Goal: Task Accomplishment & Management: Manage account settings

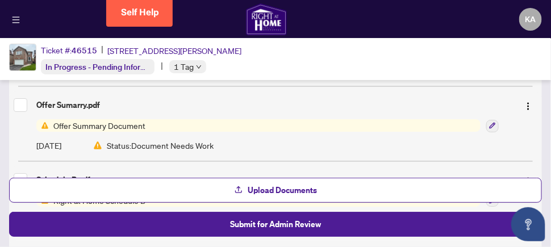
scroll to position [1078, 0]
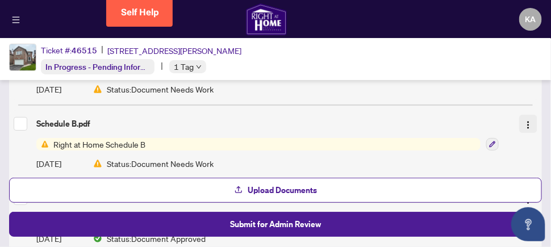
click at [524, 120] on img "button" at bounding box center [527, 124] width 9 height 9
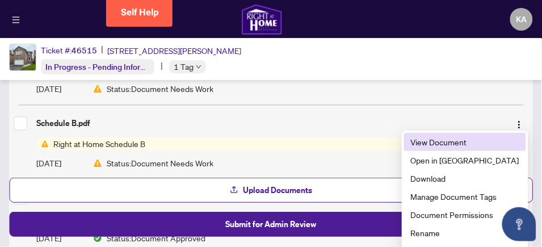
click at [474, 142] on span "View Document" at bounding box center [465, 142] width 108 height 12
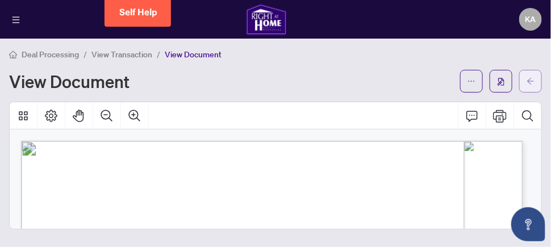
click at [531, 80] on icon "arrow-left" at bounding box center [530, 81] width 8 height 8
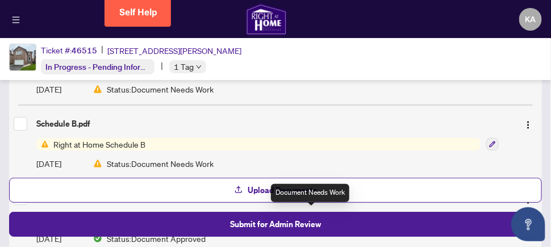
scroll to position [1022, 0]
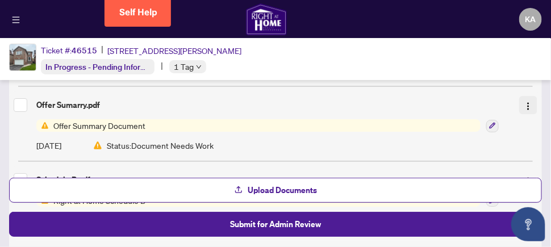
click at [523, 102] on img "button" at bounding box center [527, 106] width 9 height 9
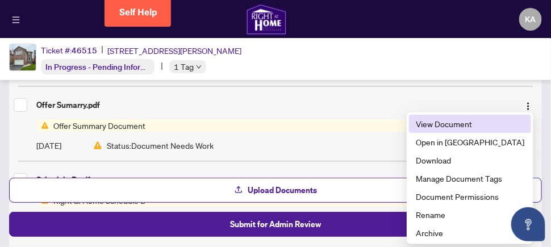
click at [479, 125] on span "View Document" at bounding box center [470, 124] width 108 height 12
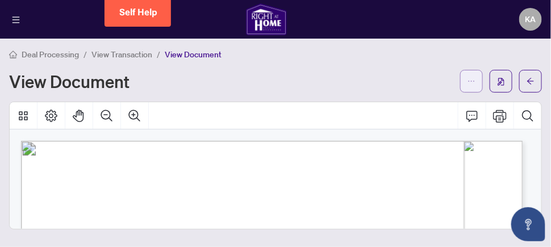
click at [473, 81] on icon "ellipsis" at bounding box center [471, 81] width 8 height 8
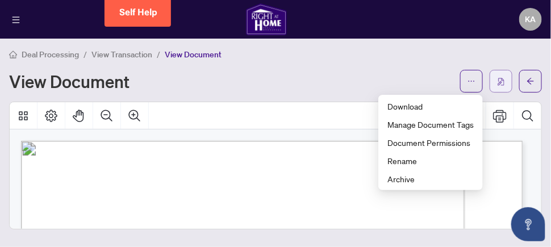
click at [503, 82] on img "button" at bounding box center [500, 82] width 7 height 8
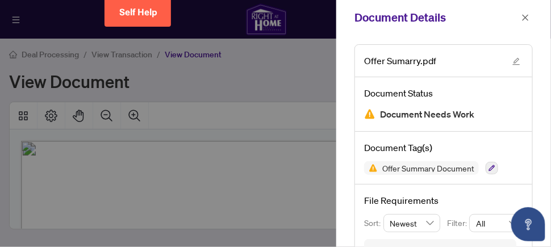
scroll to position [35, 0]
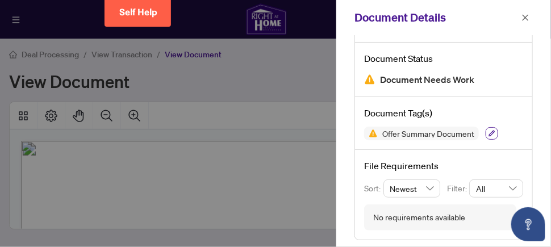
click at [491, 133] on icon "button" at bounding box center [492, 134] width 6 height 6
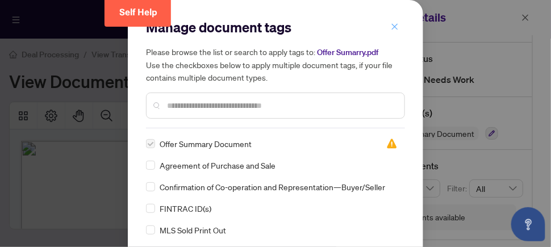
click at [392, 26] on icon "close" at bounding box center [395, 27] width 8 height 8
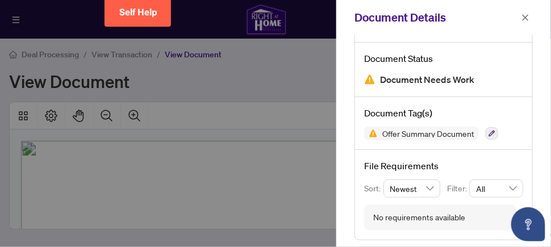
click at [439, 81] on span "Document Needs Work" at bounding box center [427, 79] width 94 height 15
click at [526, 18] on icon "close" at bounding box center [525, 17] width 6 height 6
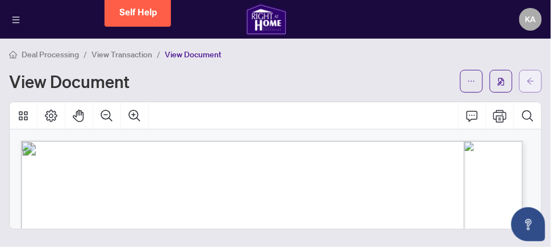
click at [531, 81] on icon "arrow-left" at bounding box center [530, 81] width 8 height 8
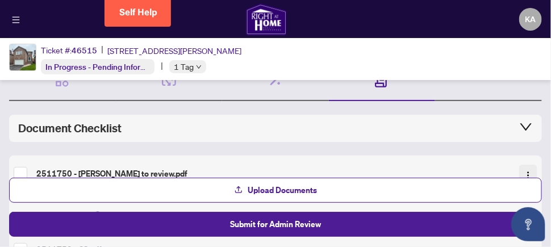
scroll to position [114, 0]
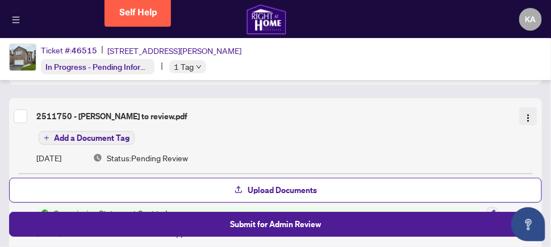
click at [524, 116] on img "button" at bounding box center [527, 118] width 9 height 9
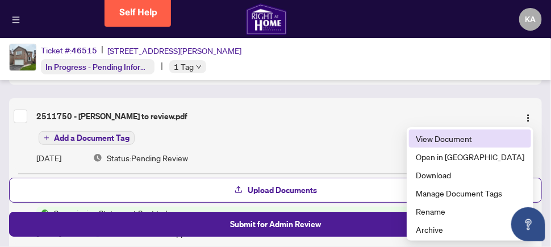
click at [478, 140] on span "View Document" at bounding box center [470, 138] width 108 height 12
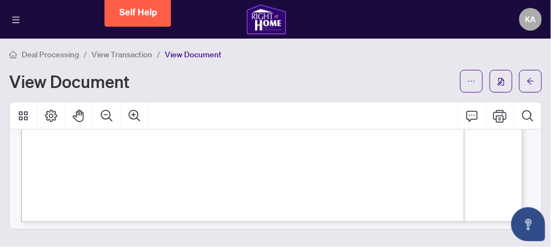
scroll to position [580, 0]
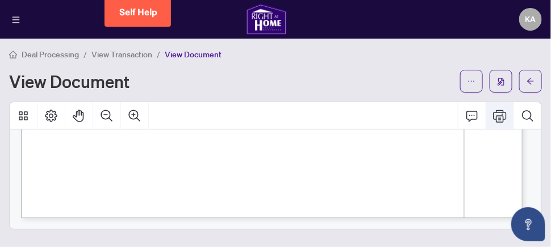
click at [504, 118] on icon "Print" at bounding box center [500, 116] width 14 height 12
click at [502, 112] on icon "Print" at bounding box center [500, 116] width 14 height 14
click at [474, 81] on icon "ellipsis" at bounding box center [471, 81] width 8 height 8
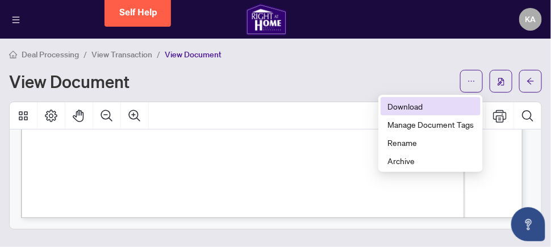
click at [413, 106] on span "Download" at bounding box center [430, 106] width 86 height 12
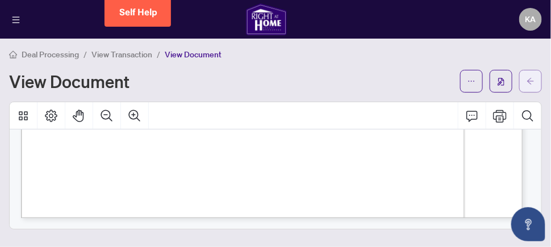
click at [530, 80] on icon "arrow-left" at bounding box center [530, 81] width 8 height 8
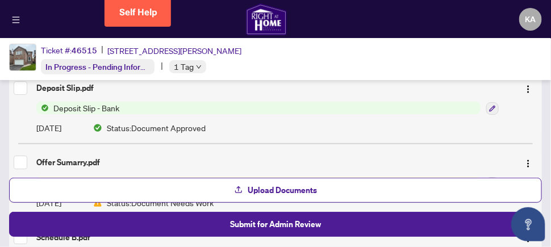
scroll to position [1022, 0]
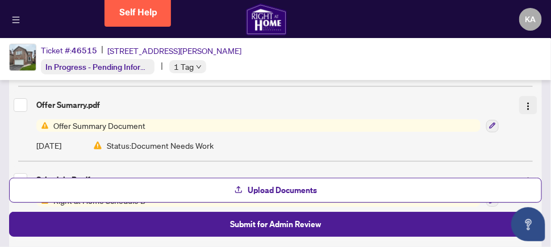
click at [525, 102] on img "button" at bounding box center [527, 106] width 9 height 9
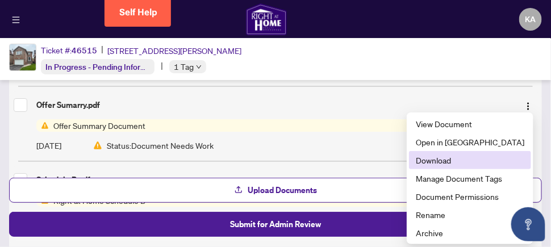
click at [466, 160] on span "Download" at bounding box center [470, 160] width 108 height 12
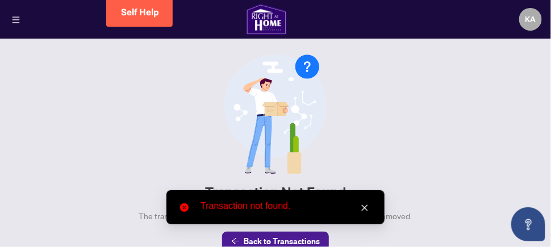
scroll to position [19, 0]
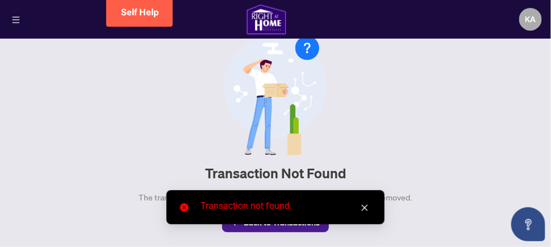
click at [365, 207] on icon "close" at bounding box center [365, 208] width 8 height 8
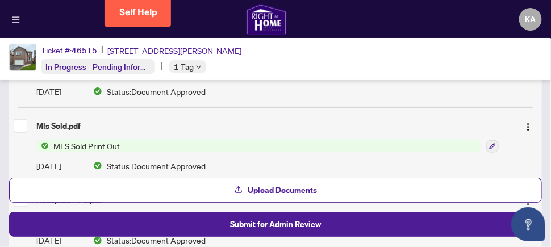
scroll to position [272, 0]
